Goal: Task Accomplishment & Management: Use online tool/utility

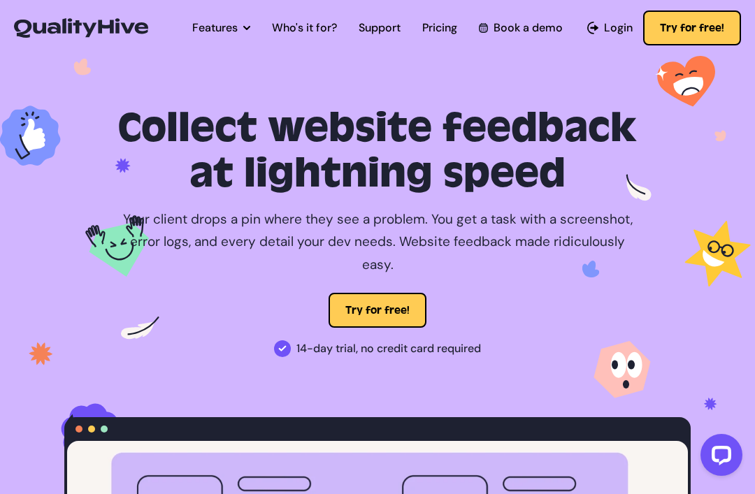
click at [368, 293] on button "Try for free!" at bounding box center [378, 310] width 98 height 35
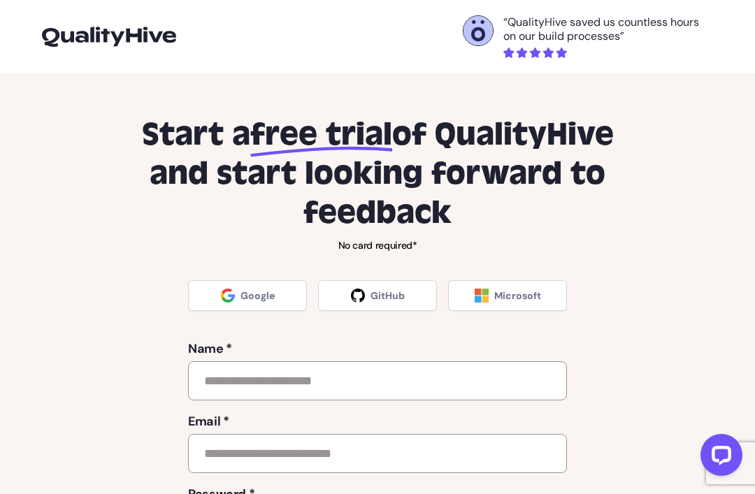
click at [261, 296] on span "Google" at bounding box center [257, 296] width 34 height 14
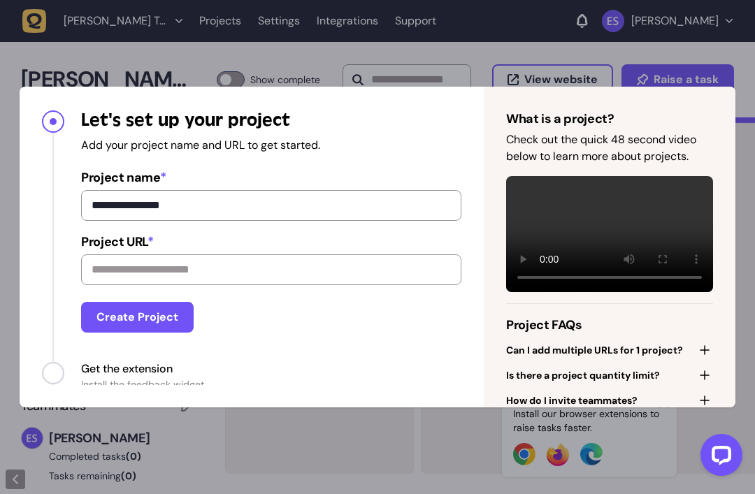
click at [175, 312] on button "Create Project" at bounding box center [137, 317] width 113 height 31
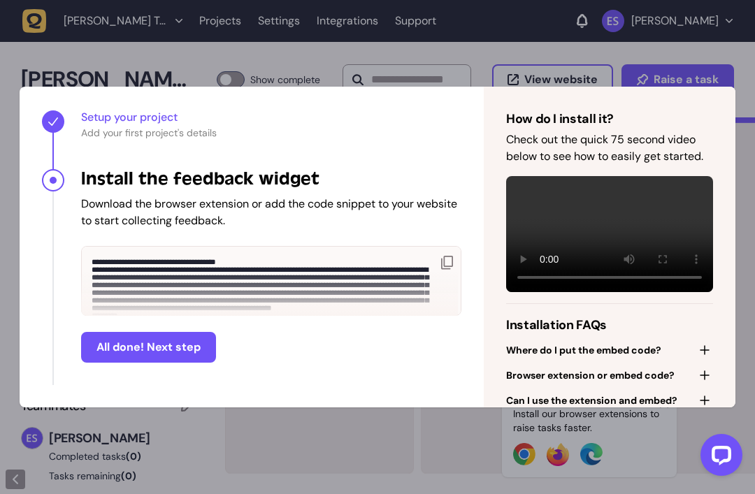
click at [187, 338] on button "All done! Next step" at bounding box center [148, 347] width 135 height 31
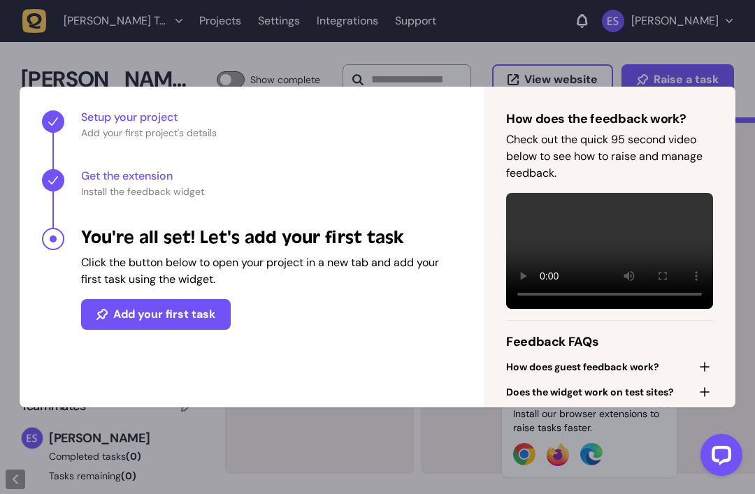
click at [207, 299] on button "Add your first task" at bounding box center [156, 314] width 150 height 31
